Goal: Use online tool/utility: Utilize a website feature to perform a specific function

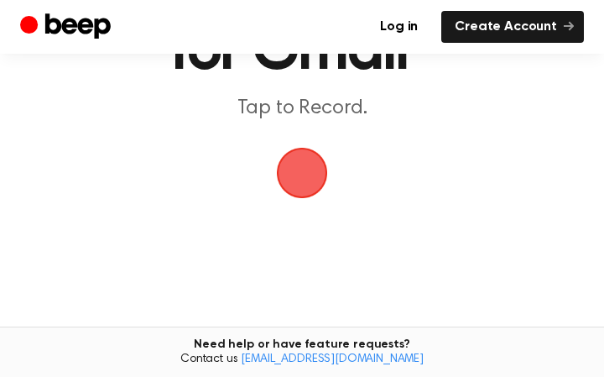
scroll to position [170, 0]
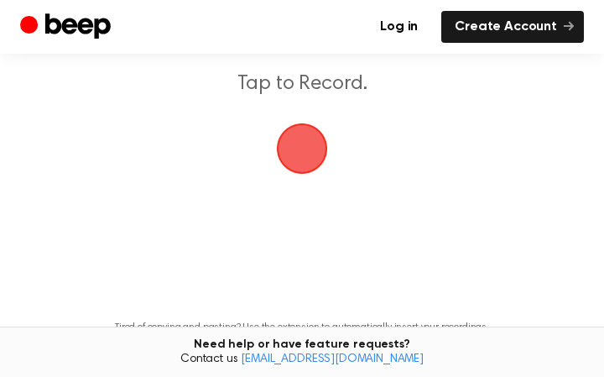
click at [303, 152] on span "button" at bounding box center [302, 148] width 60 height 60
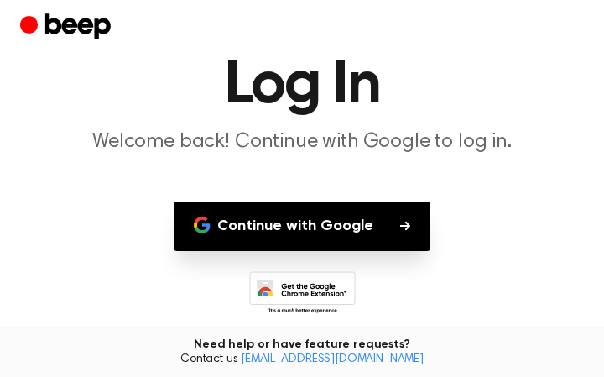
scroll to position [111, 0]
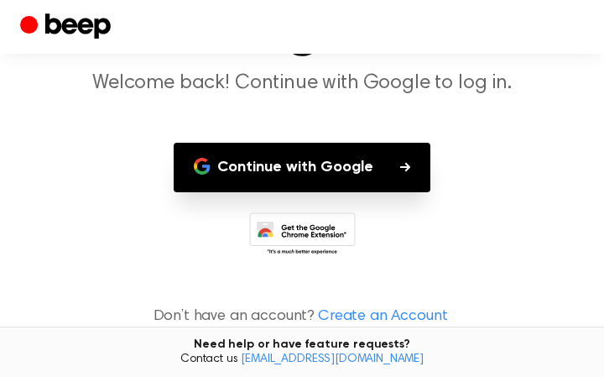
click at [407, 173] on button "Continue with Google" at bounding box center [302, 168] width 257 height 50
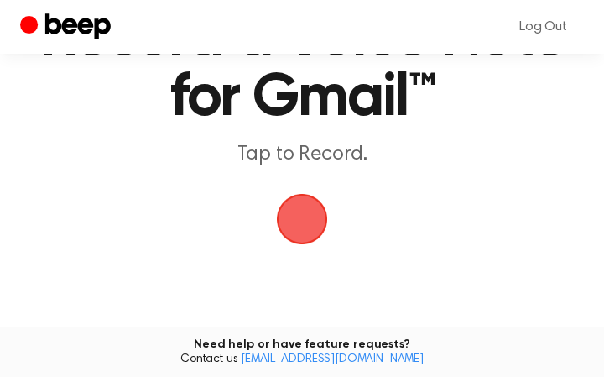
scroll to position [71, 0]
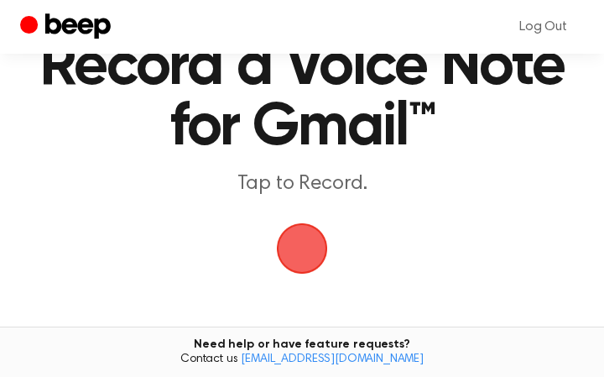
click at [295, 244] on span "button" at bounding box center [302, 248] width 62 height 62
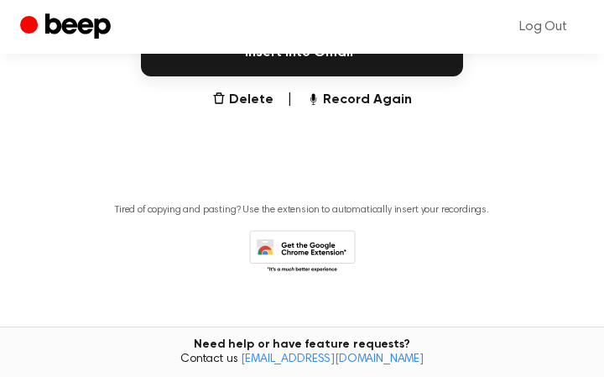
scroll to position [454, 0]
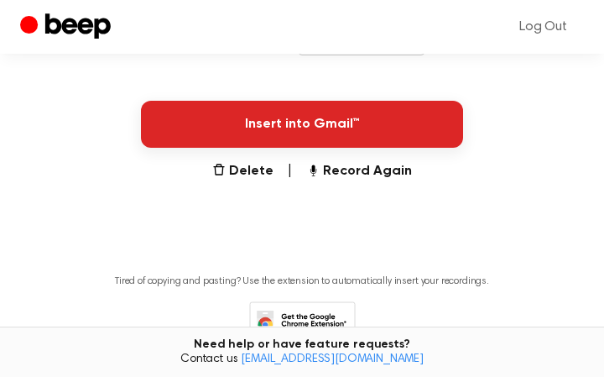
click at [309, 130] on button "Insert into Gmail™" at bounding box center [302, 124] width 322 height 47
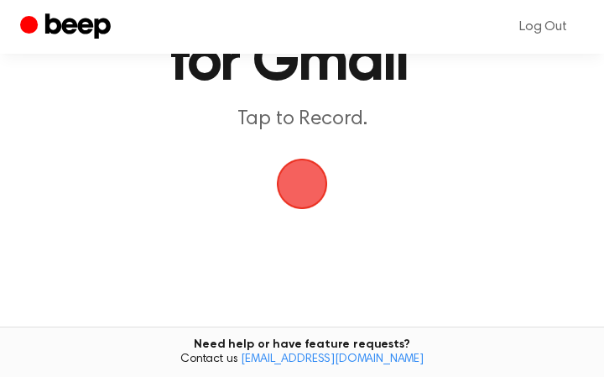
click at [306, 187] on span "button" at bounding box center [302, 184] width 94 height 94
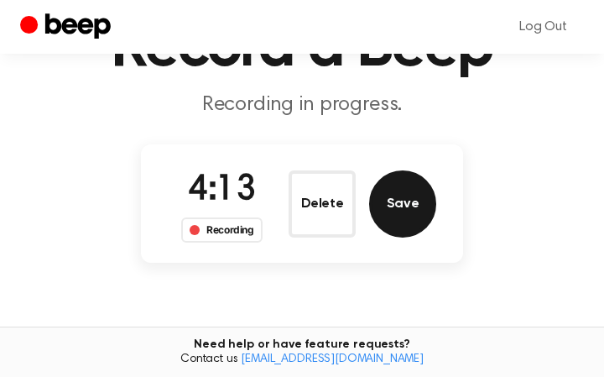
click at [412, 208] on button "Save" at bounding box center [402, 203] width 67 height 67
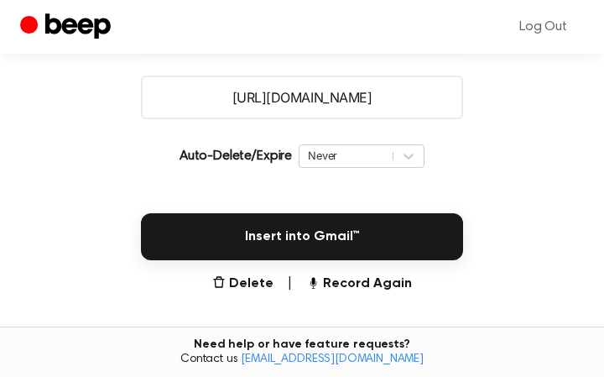
scroll to position [373, 0]
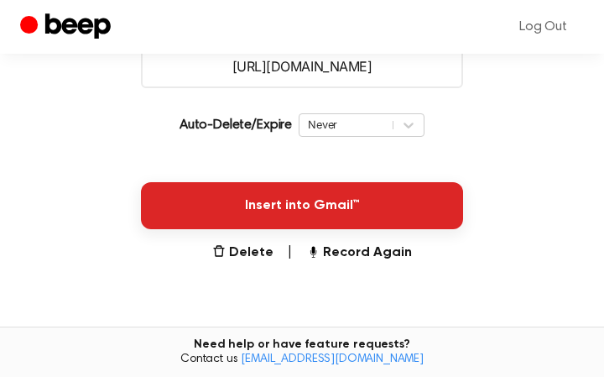
click at [330, 206] on button "Insert into Gmail™" at bounding box center [302, 205] width 322 height 47
